Goal: Register for event/course

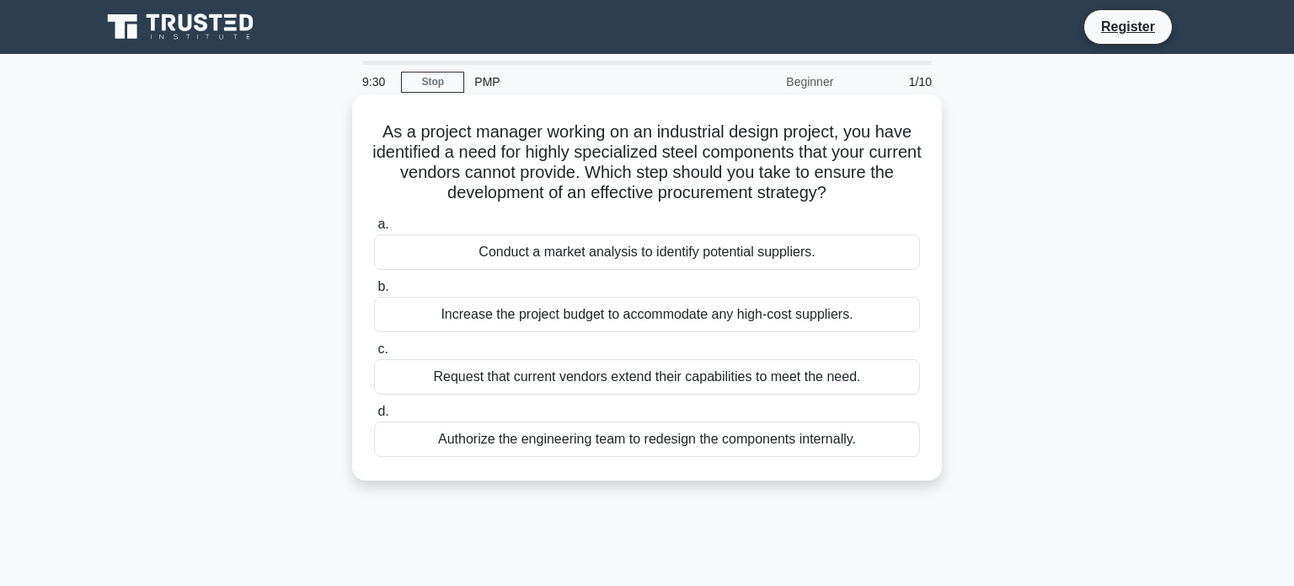
click at [539, 255] on div "Conduct a market analysis to identify potential suppliers." at bounding box center [647, 251] width 546 height 35
click at [374, 230] on input "a. Conduct a market analysis to identify potential suppliers." at bounding box center [374, 224] width 0 height 11
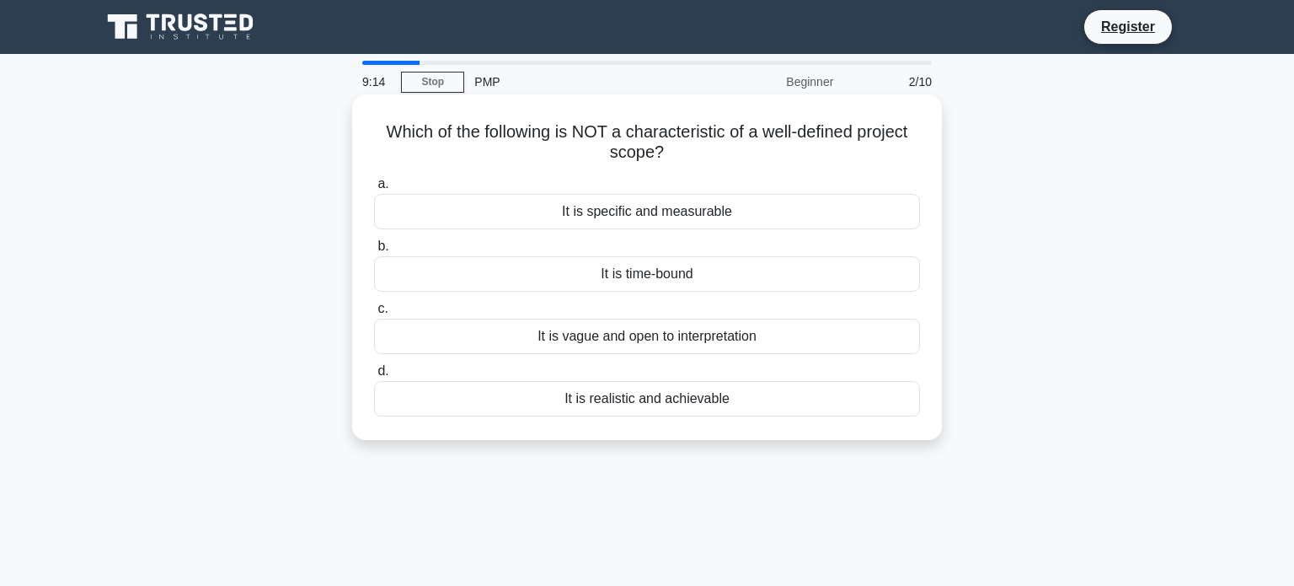
click at [542, 332] on div "It is vague and open to interpretation" at bounding box center [647, 335] width 546 height 35
click at [374, 314] on input "c. It is vague and open to interpretation" at bounding box center [374, 308] width 0 height 11
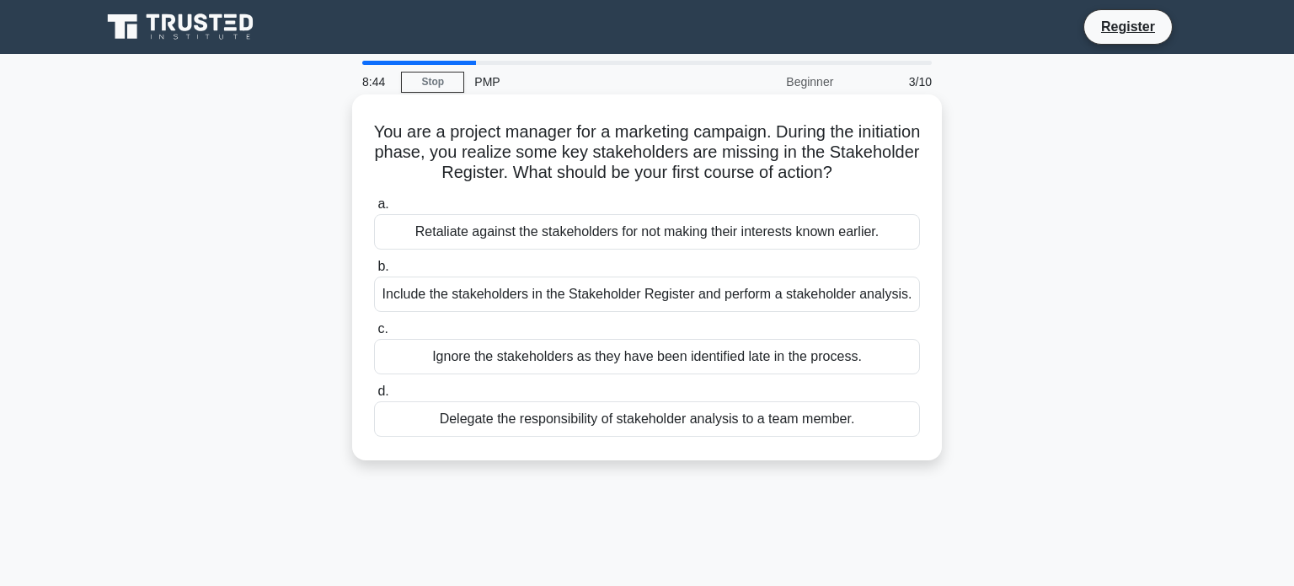
click at [604, 292] on div "Include the stakeholders in the Stakeholder Register and perform a stakeholder …" at bounding box center [647, 293] width 546 height 35
click at [374, 272] on input "b. Include the stakeholders in the Stakeholder Register and perform a stakehold…" at bounding box center [374, 266] width 0 height 11
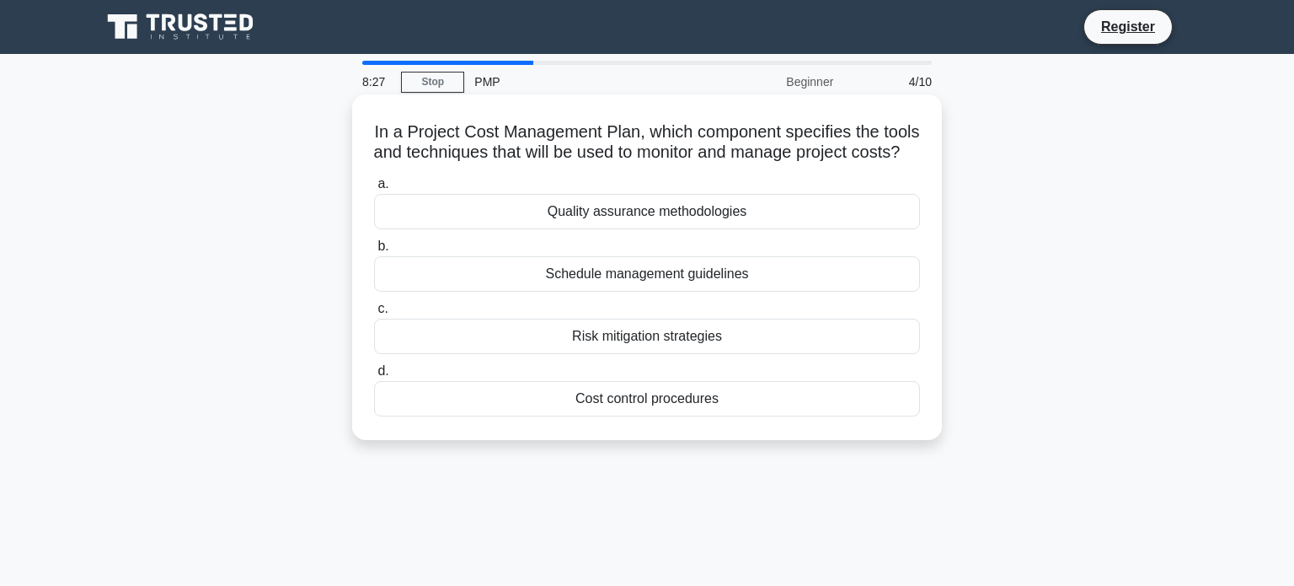
click at [602, 415] on div "Cost control procedures" at bounding box center [647, 398] width 546 height 35
click at [374, 377] on input "d. Cost control procedures" at bounding box center [374, 371] width 0 height 11
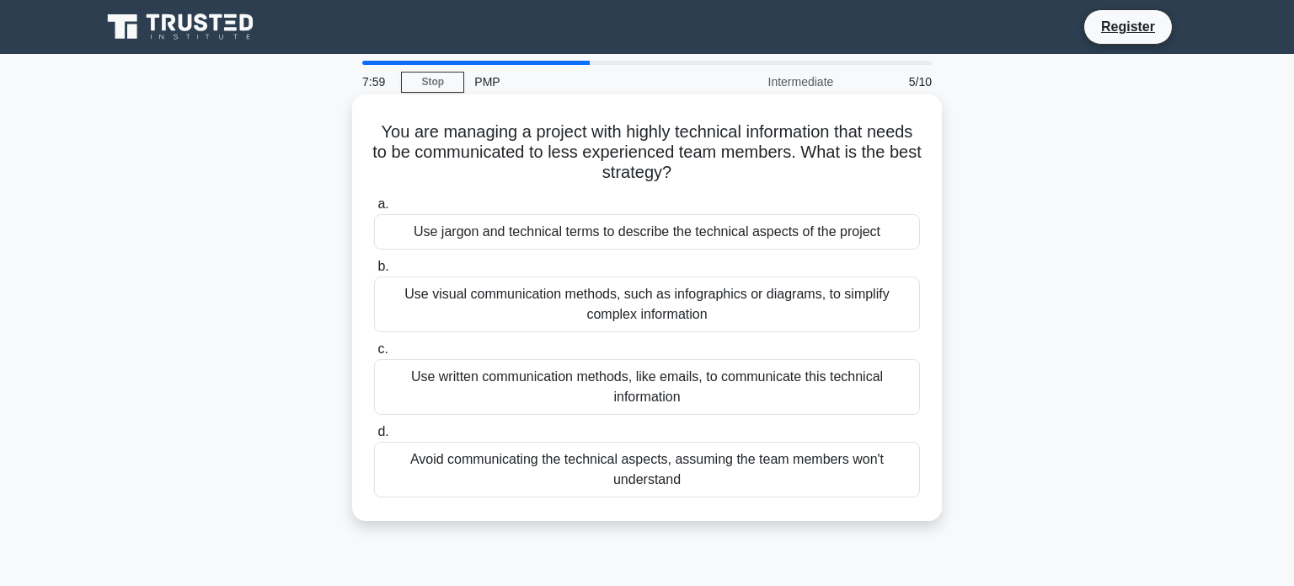
click at [596, 306] on div "Use visual communication methods, such as infographics or diagrams, to simplify…" at bounding box center [647, 304] width 546 height 56
click at [374, 272] on input "b. Use visual communication methods, such as infographics or diagrams, to simpl…" at bounding box center [374, 266] width 0 height 11
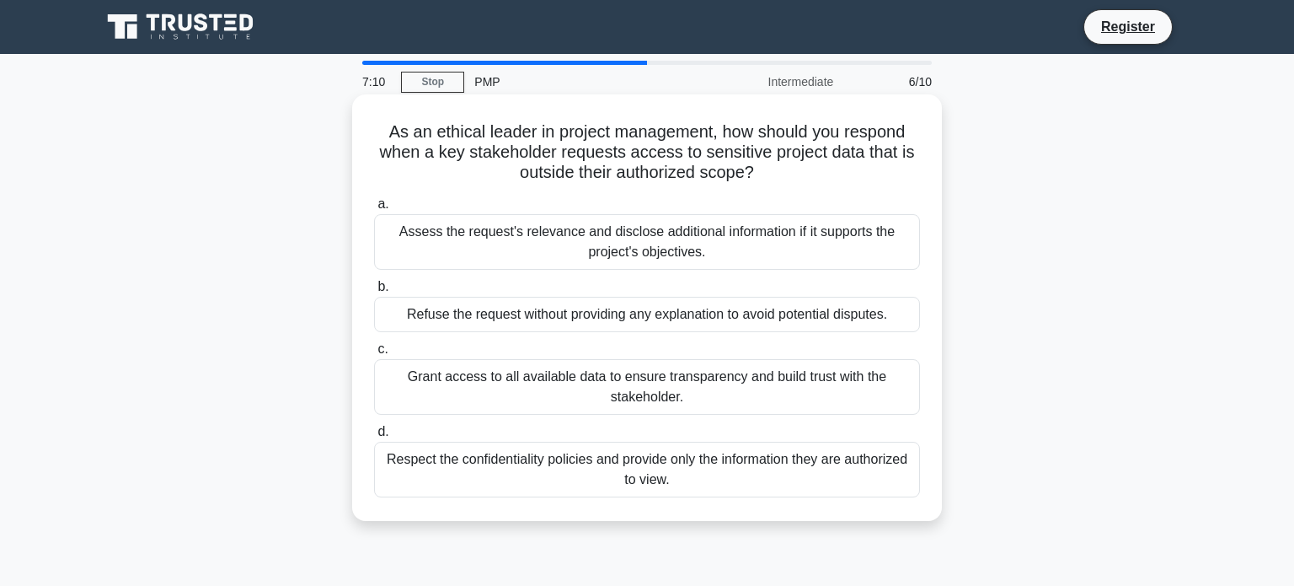
click at [616, 486] on div "Respect the confidentiality policies and provide only the information they are …" at bounding box center [647, 469] width 546 height 56
click at [374, 437] on input "d. Respect the confidentiality policies and provide only the information they a…" at bounding box center [374, 431] width 0 height 11
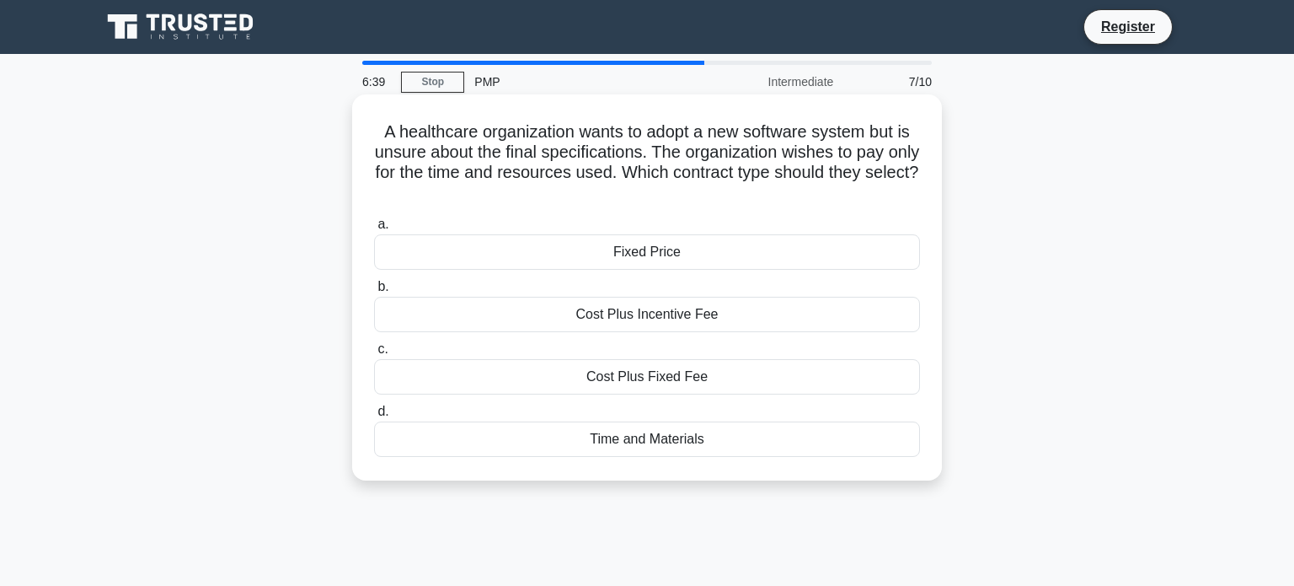
click at [644, 441] on div "Time and Materials" at bounding box center [647, 438] width 546 height 35
click at [374, 417] on input "d. Time and Materials" at bounding box center [374, 411] width 0 height 11
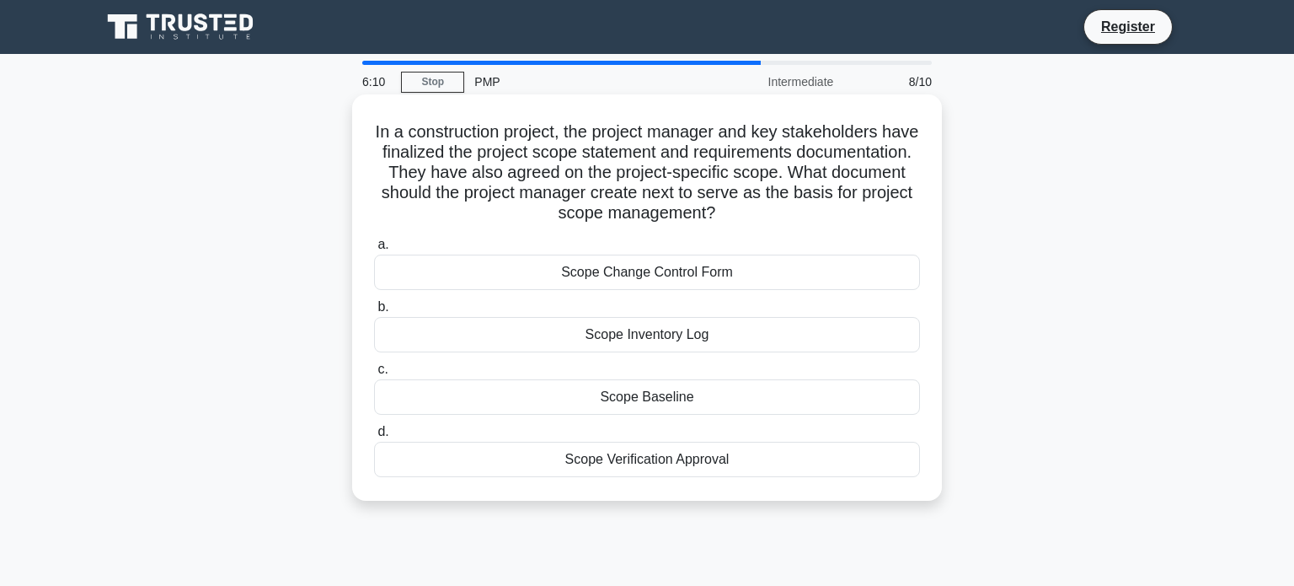
click at [665, 403] on div "Scope Baseline" at bounding box center [647, 396] width 546 height 35
click at [374, 375] on input "c. Scope Baseline" at bounding box center [374, 369] width 0 height 11
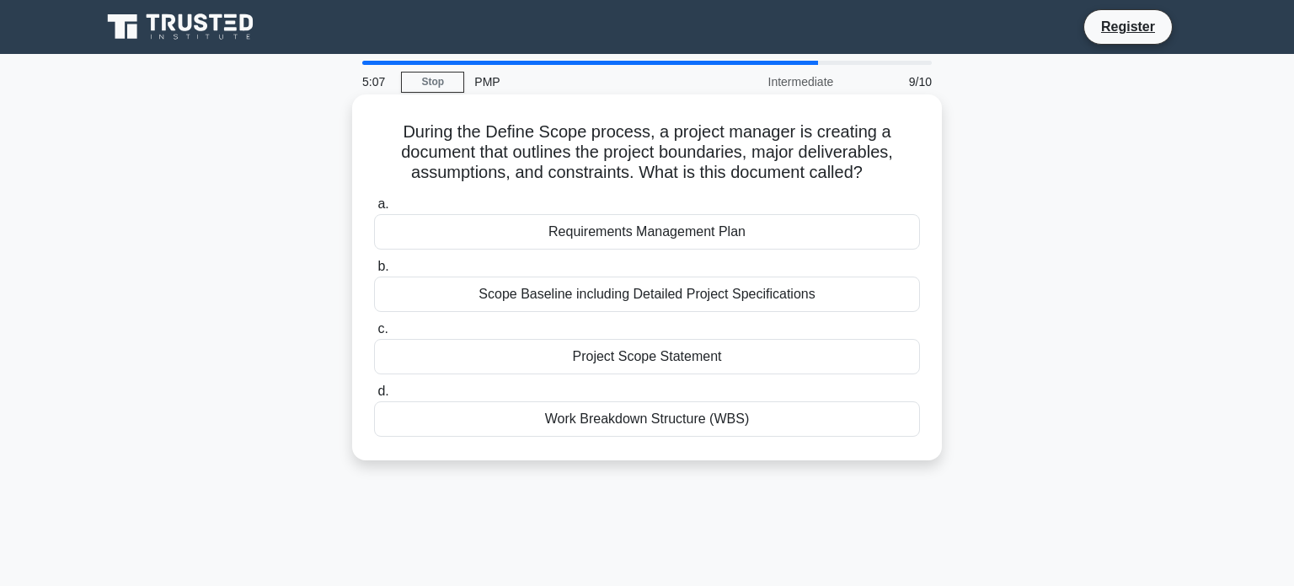
click at [663, 233] on div "Requirements Management Plan" at bounding box center [647, 231] width 546 height 35
click at [374, 210] on input "a. Requirements Management Plan" at bounding box center [374, 204] width 0 height 11
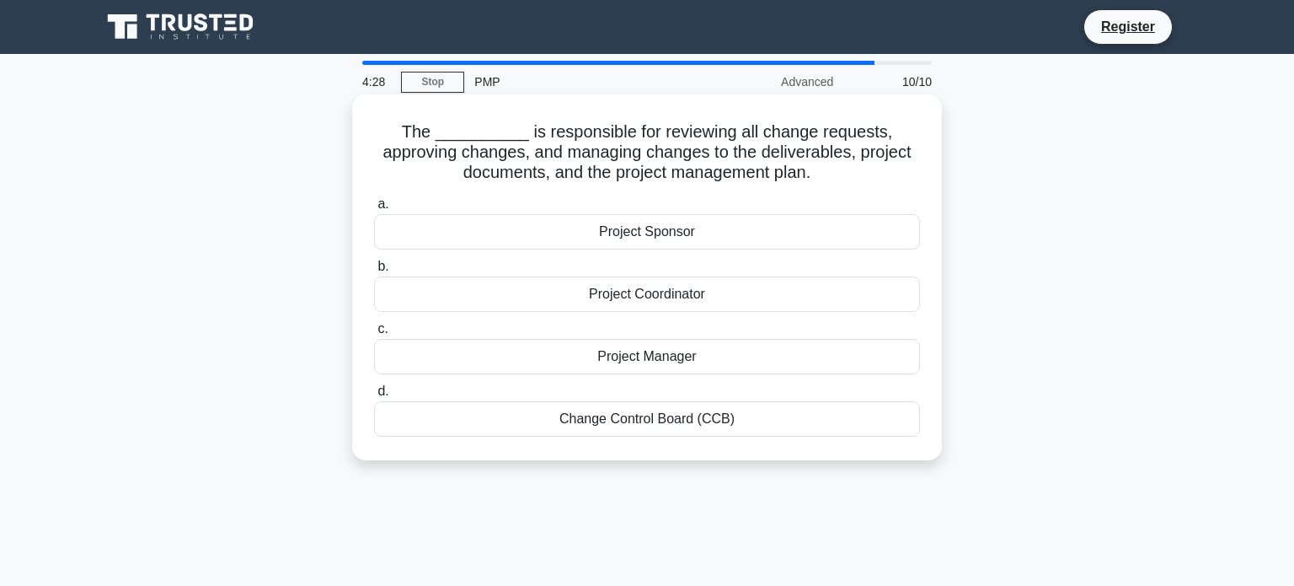
click at [655, 354] on div "Project Manager" at bounding box center [647, 356] width 546 height 35
click at [374, 334] on input "c. Project Manager" at bounding box center [374, 329] width 0 height 11
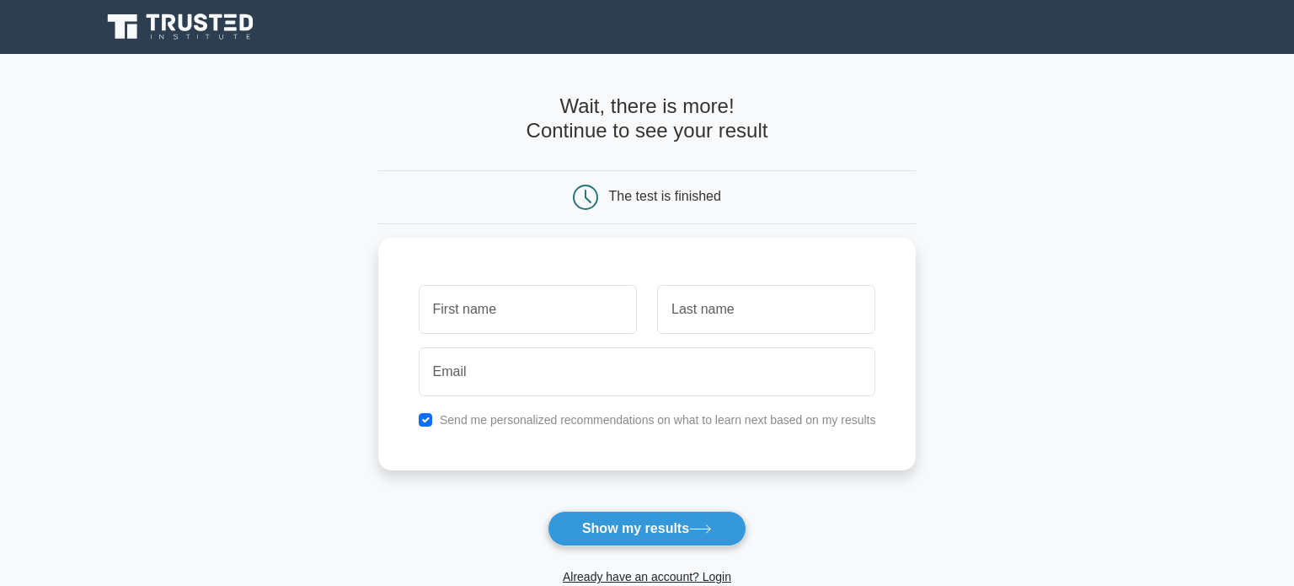
click at [607, 537] on button "Show my results" at bounding box center [647, 528] width 199 height 35
click at [524, 315] on input "text" at bounding box center [528, 305] width 218 height 49
type input "[PERSON_NAME]"
click at [764, 306] on input "text" at bounding box center [766, 305] width 218 height 49
type input "Haberkorn"
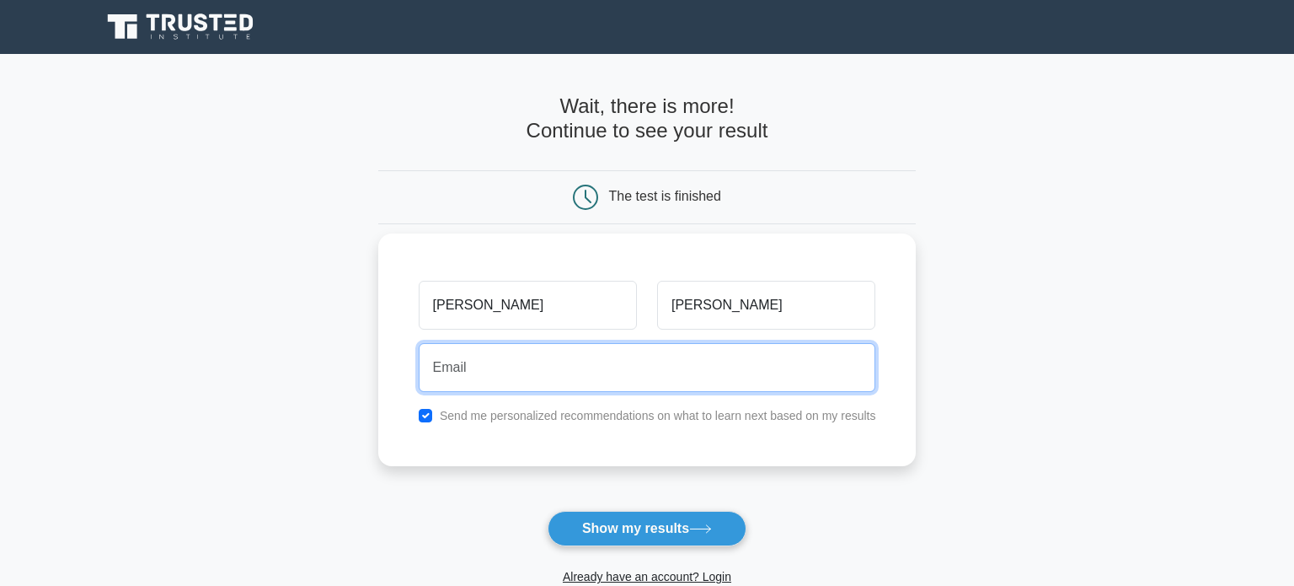
click at [645, 352] on input "email" at bounding box center [647, 367] width 457 height 49
type input "marion_haberkorn@yahoo.de"
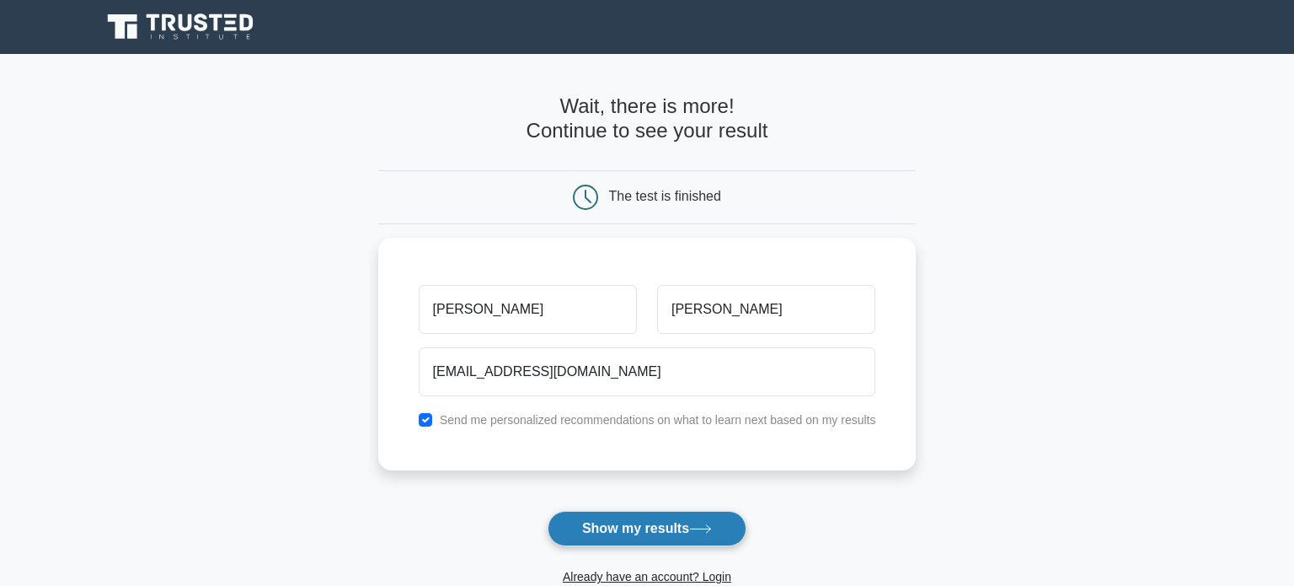
click at [608, 525] on button "Show my results" at bounding box center [647, 528] width 199 height 35
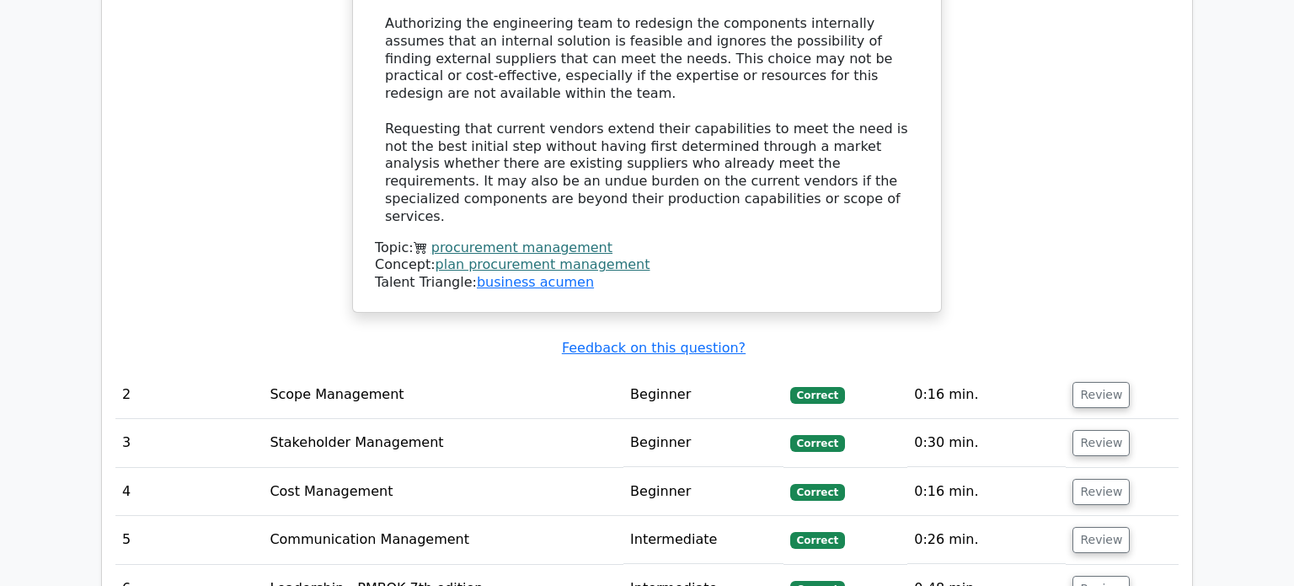
scroll to position [2239, 0]
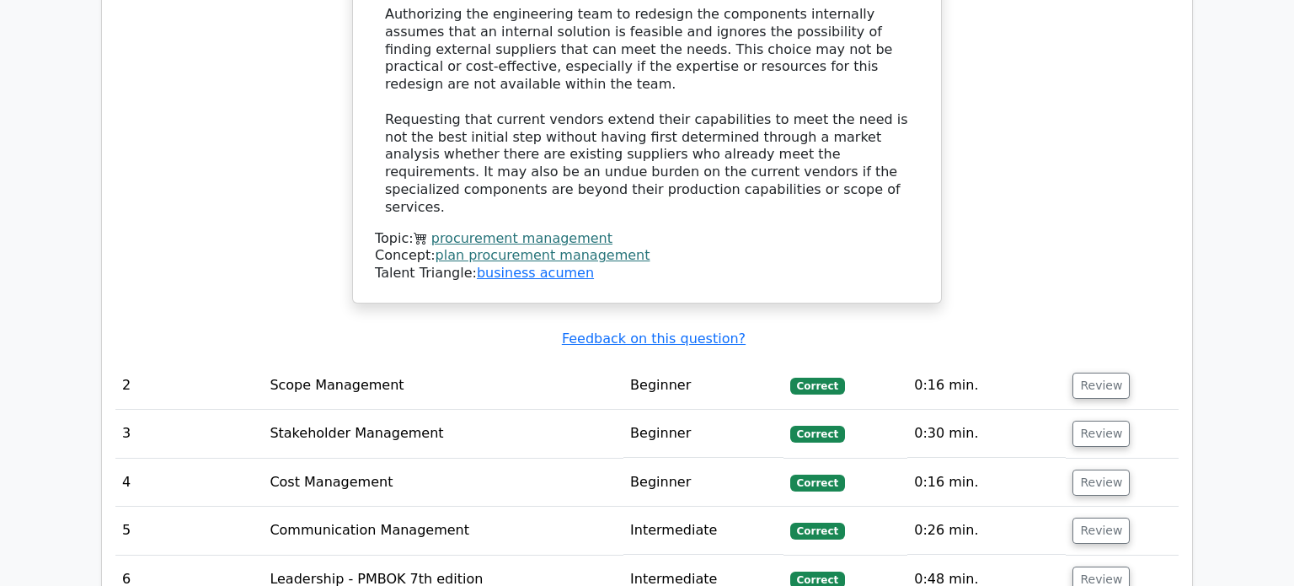
click at [722, 361] on td "Beginner" at bounding box center [703, 385] width 160 height 48
click at [1099, 372] on button "Review" at bounding box center [1100, 385] width 57 height 26
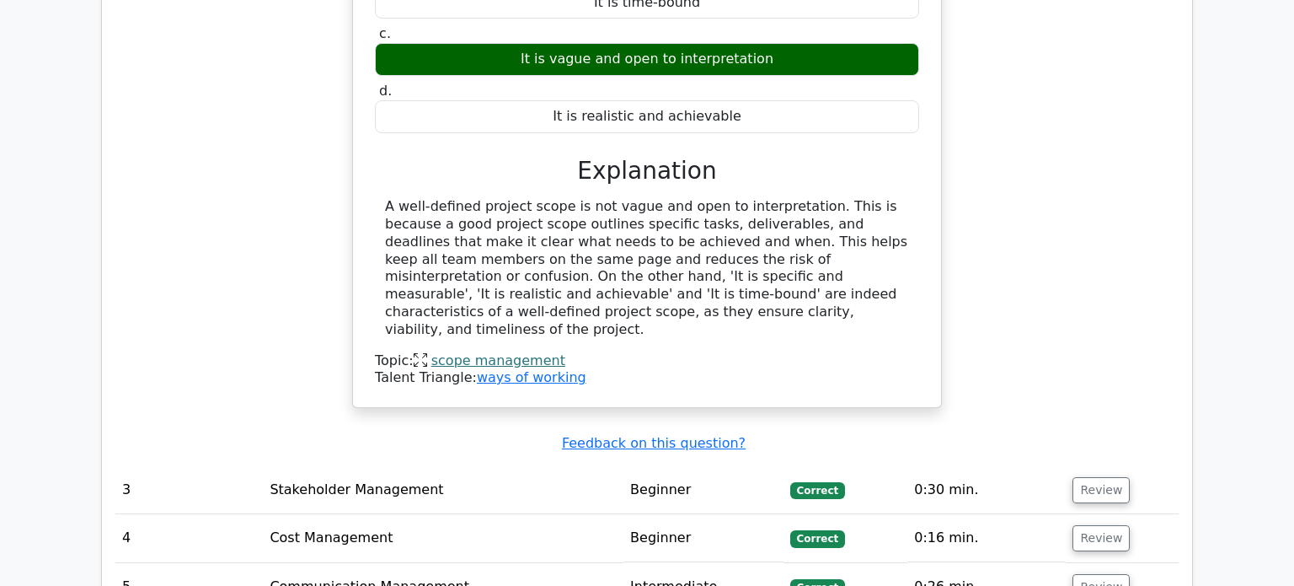
scroll to position [2816, 0]
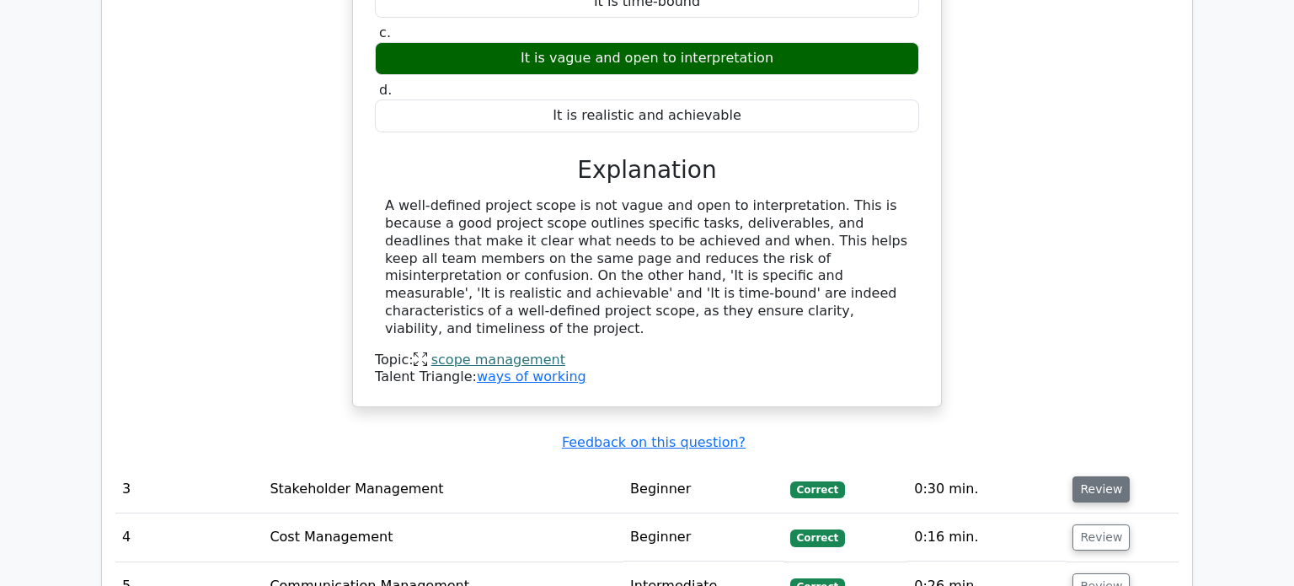
click at [1105, 476] on button "Review" at bounding box center [1100, 489] width 57 height 26
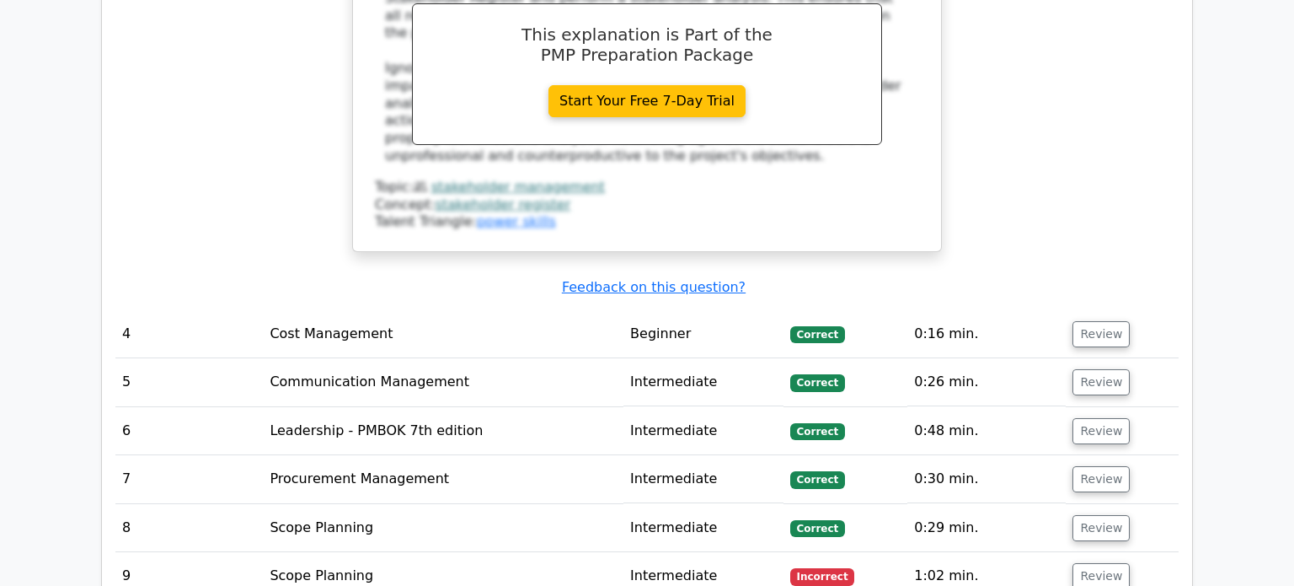
scroll to position [3800, 0]
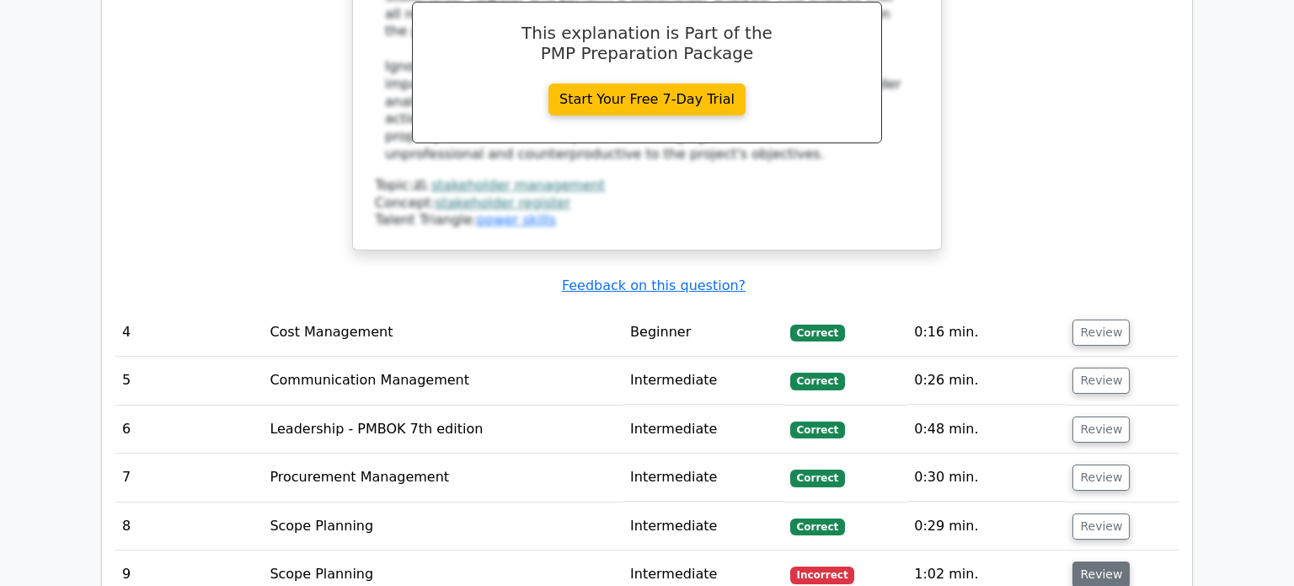
click at [1098, 561] on button "Review" at bounding box center [1100, 574] width 57 height 26
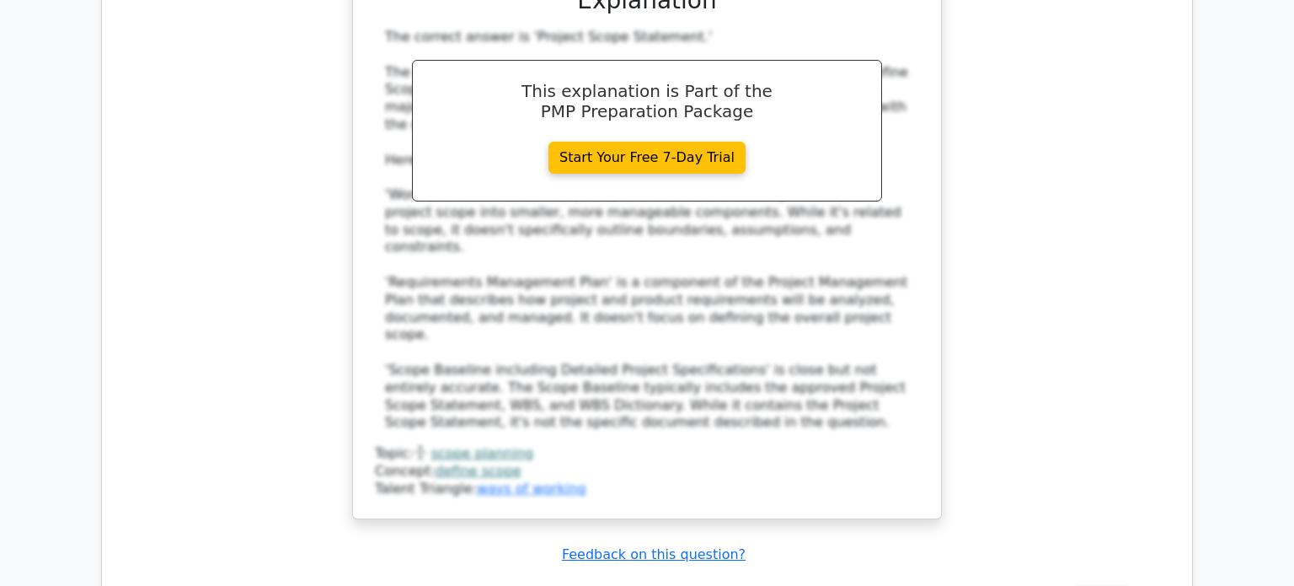
scroll to position [4774, 0]
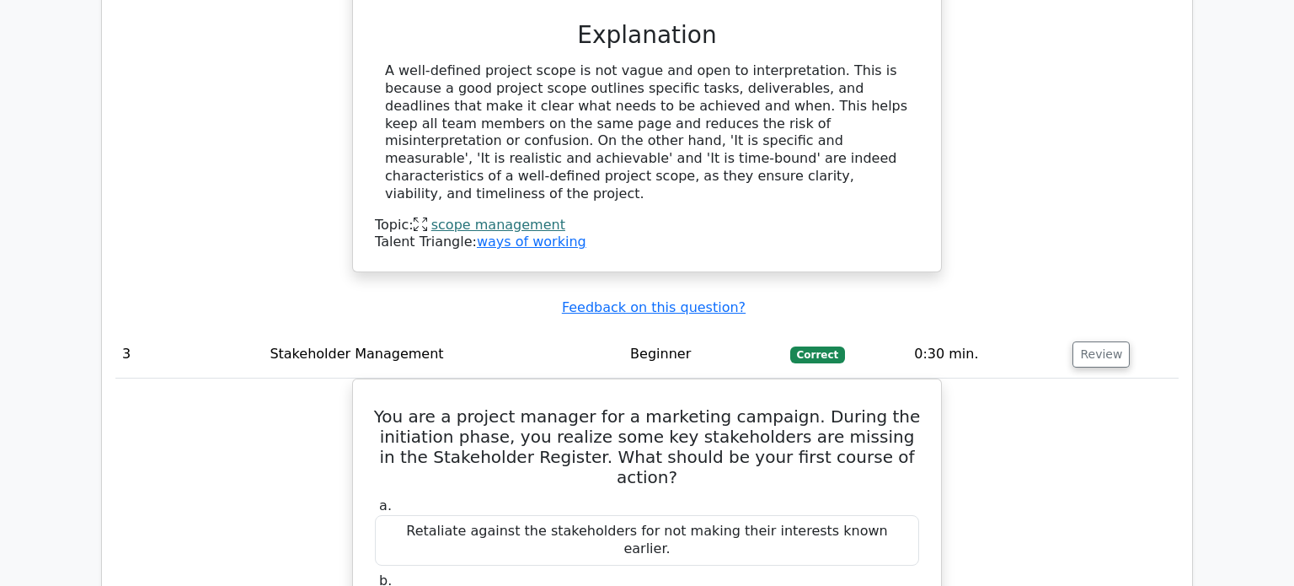
scroll to position [2915, 0]
